Goal: Find specific page/section: Find specific page/section

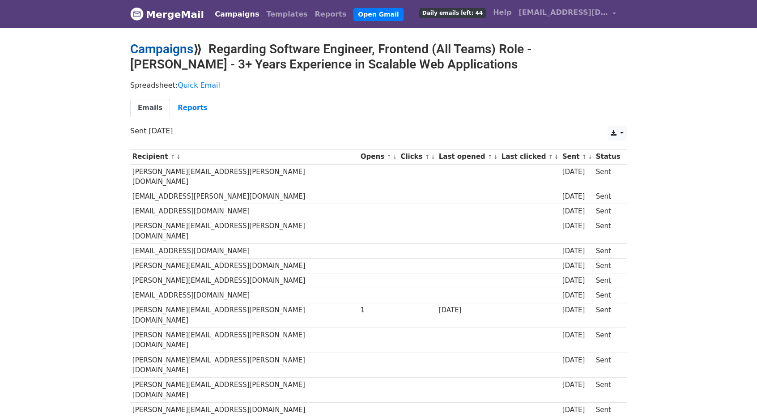
click at [158, 49] on link "Campaigns" at bounding box center [161, 49] width 63 height 15
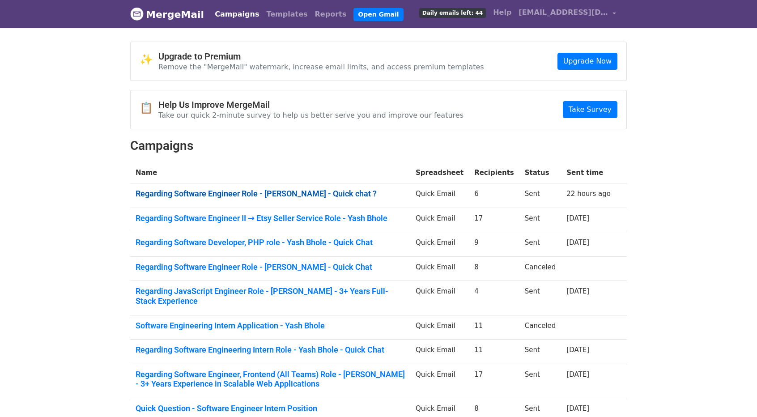
click at [306, 194] on link "Regarding Software Engineer Role - Yash Bhole - Quick chat ?" at bounding box center [271, 194] width 270 height 10
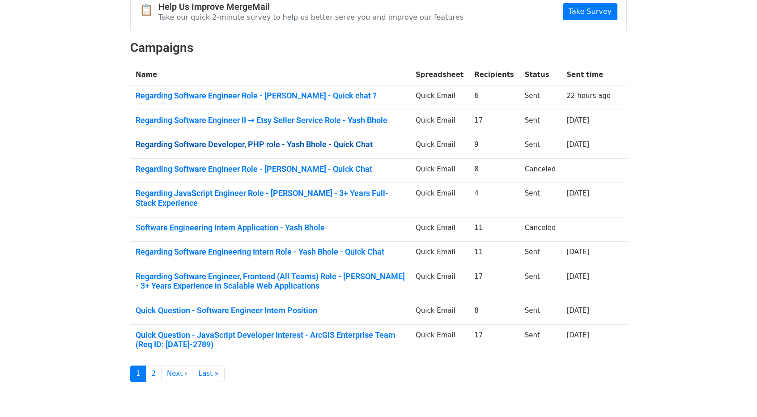
scroll to position [123, 0]
